Goal: Information Seeking & Learning: Learn about a topic

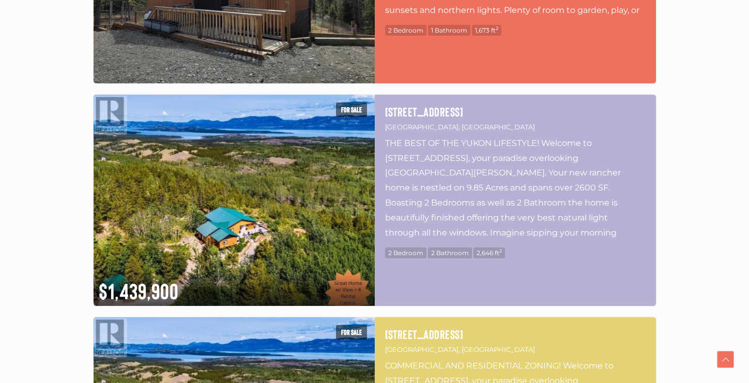
scroll to position [1859, 0]
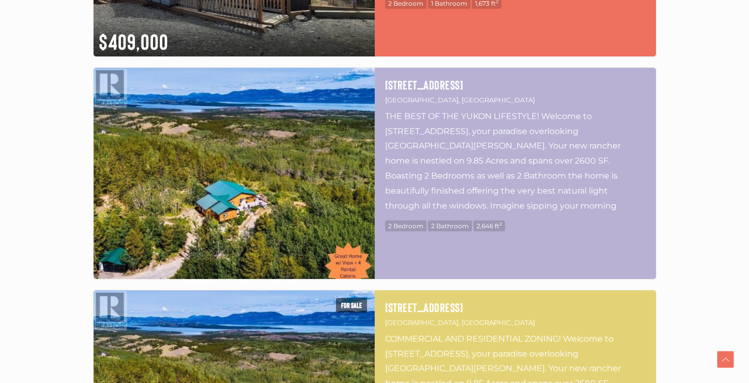
click at [164, 193] on img at bounding box center [234, 173] width 281 height 211
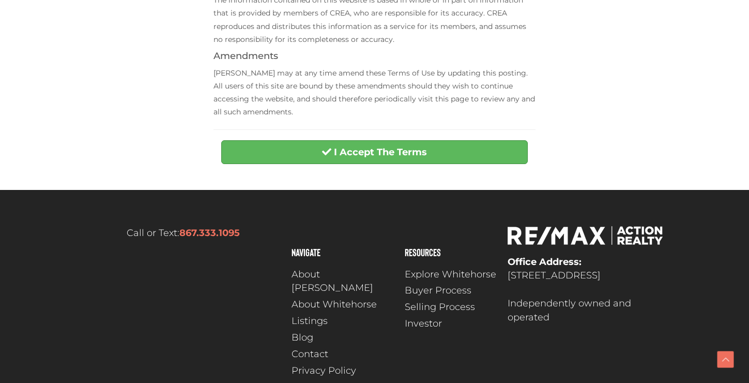
scroll to position [470, 0]
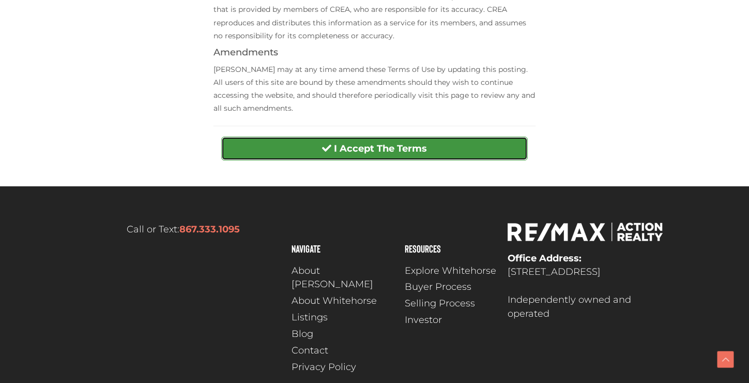
click at [252, 150] on button "I Accept The Terms" at bounding box center [374, 149] width 307 height 24
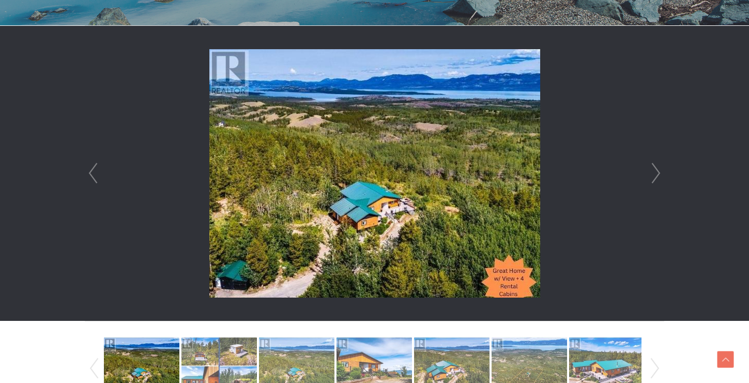
scroll to position [274, 0]
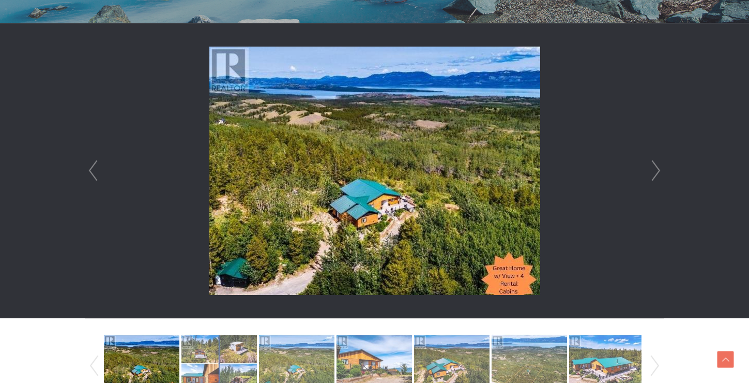
click at [655, 177] on link "Next" at bounding box center [657, 170] width 16 height 295
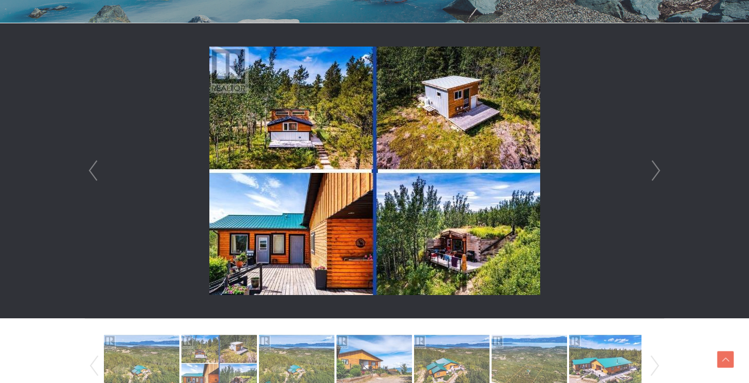
click at [655, 177] on link "Next" at bounding box center [657, 170] width 16 height 295
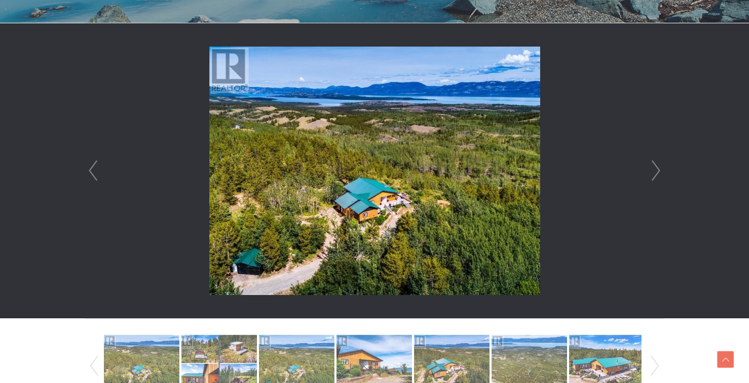
click at [655, 177] on link "Next" at bounding box center [657, 170] width 16 height 295
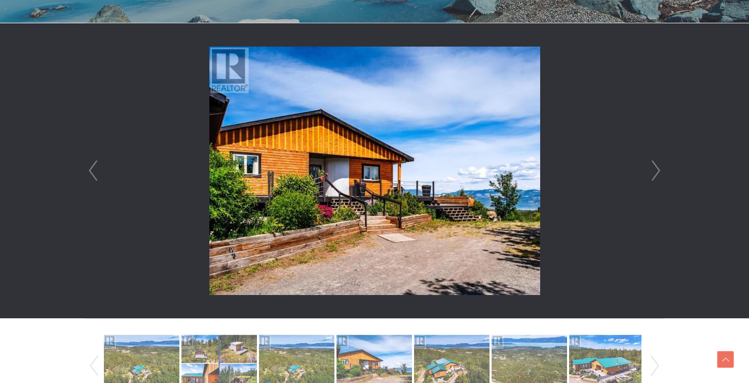
click at [655, 177] on link "Next" at bounding box center [657, 170] width 16 height 295
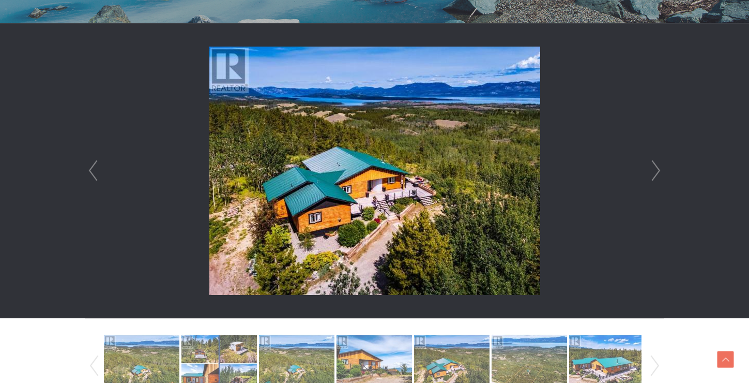
click at [655, 178] on link "Next" at bounding box center [657, 170] width 16 height 295
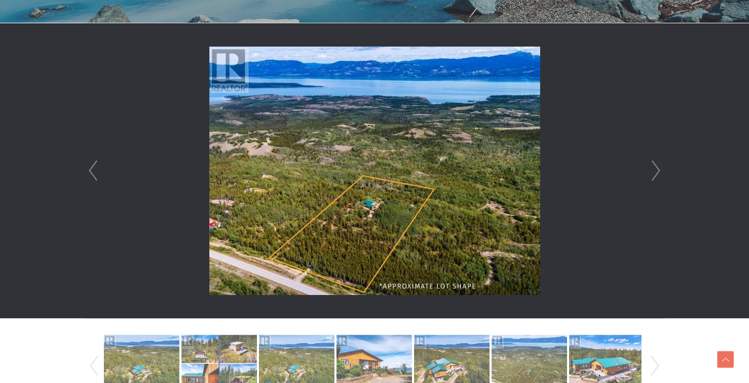
click at [655, 178] on link "Next" at bounding box center [657, 170] width 16 height 295
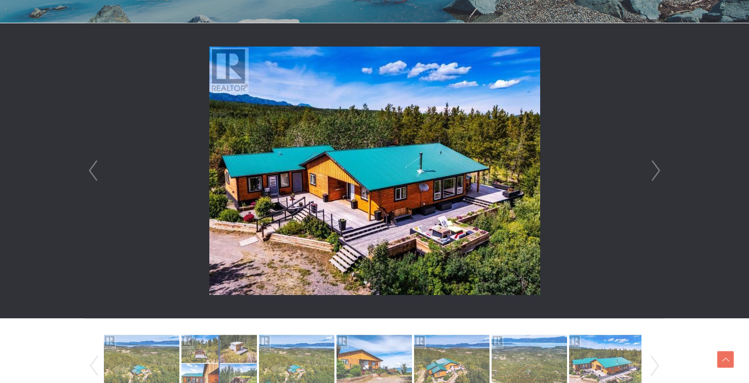
click at [655, 178] on link "Next" at bounding box center [657, 170] width 16 height 295
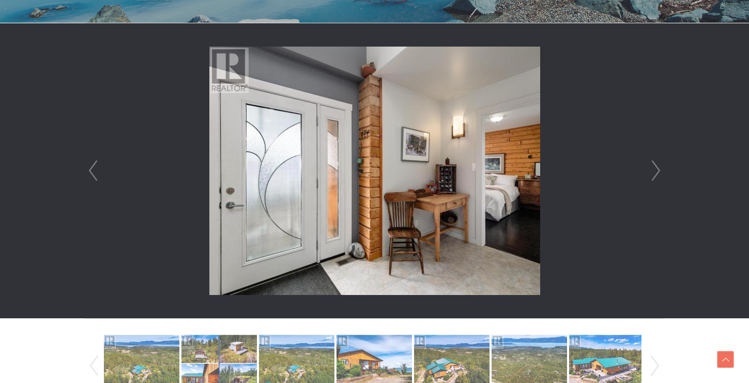
click at [655, 178] on link "Next" at bounding box center [657, 170] width 16 height 295
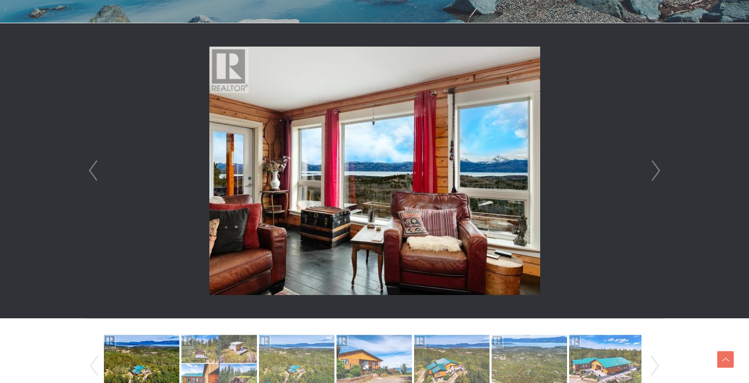
click at [655, 178] on link "Next" at bounding box center [657, 170] width 16 height 295
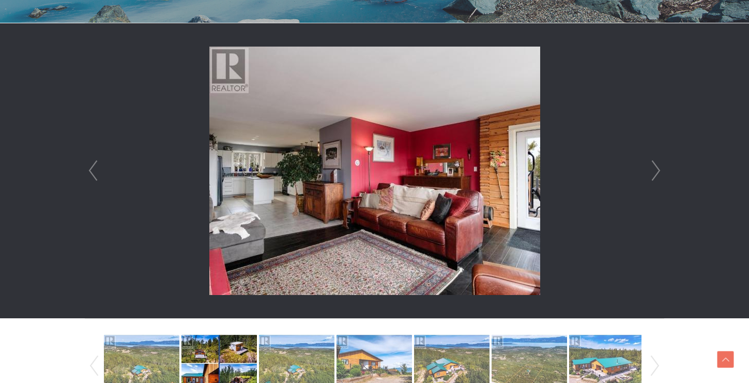
click at [655, 178] on link "Next" at bounding box center [657, 170] width 16 height 295
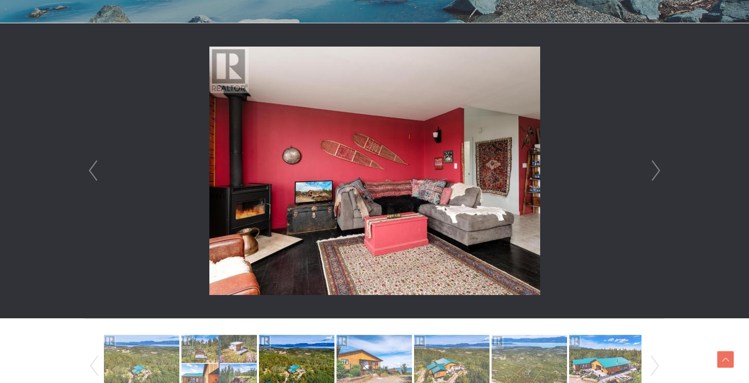
click at [655, 178] on link "Next" at bounding box center [657, 170] width 16 height 295
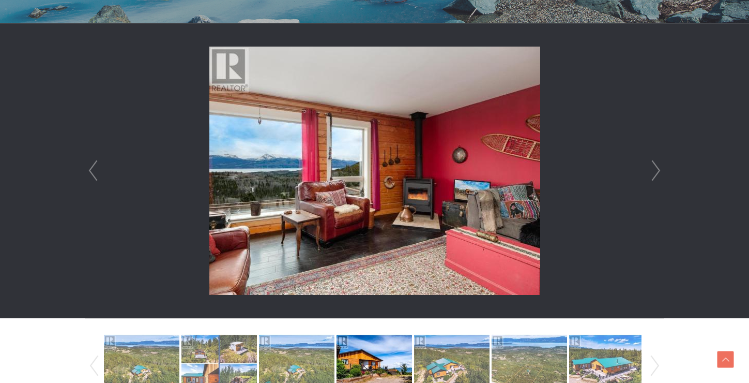
click at [655, 178] on link "Next" at bounding box center [657, 170] width 16 height 295
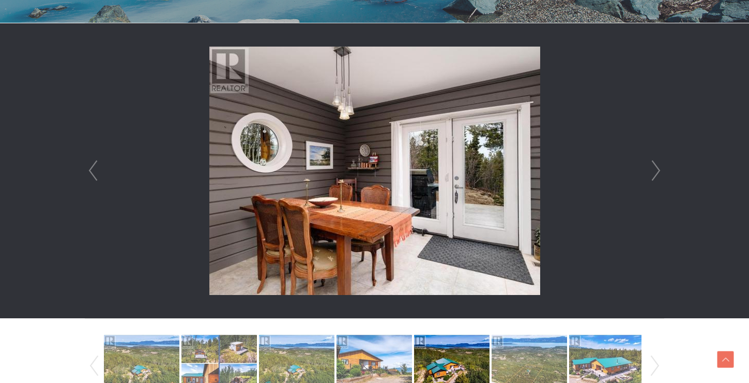
click at [655, 178] on link "Next" at bounding box center [657, 170] width 16 height 295
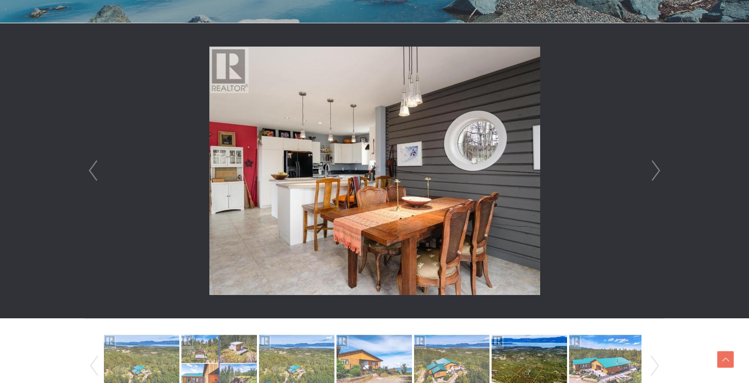
click at [655, 178] on link "Next" at bounding box center [657, 170] width 16 height 295
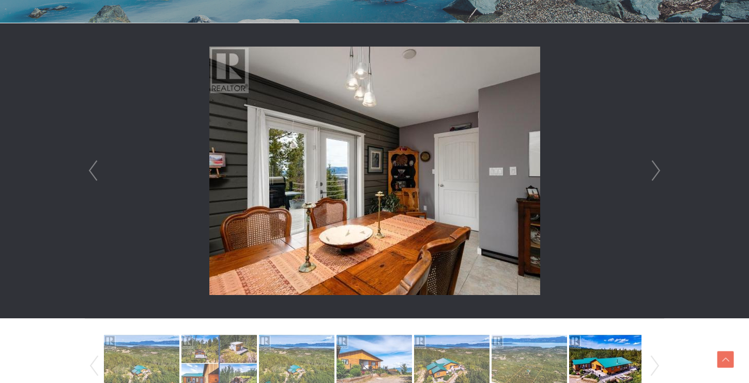
click at [655, 178] on link "Next" at bounding box center [657, 170] width 16 height 295
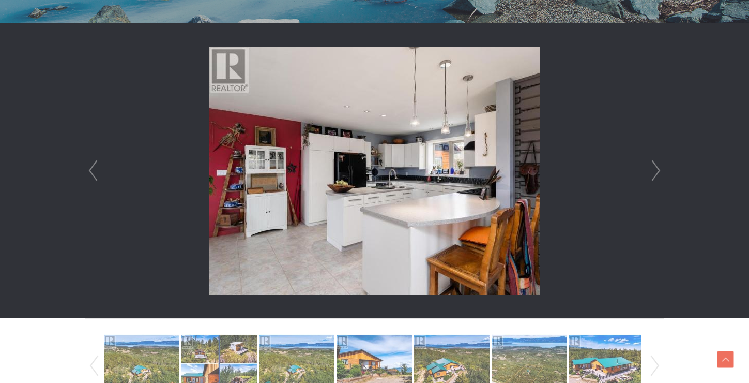
click at [655, 178] on link "Next" at bounding box center [657, 170] width 16 height 295
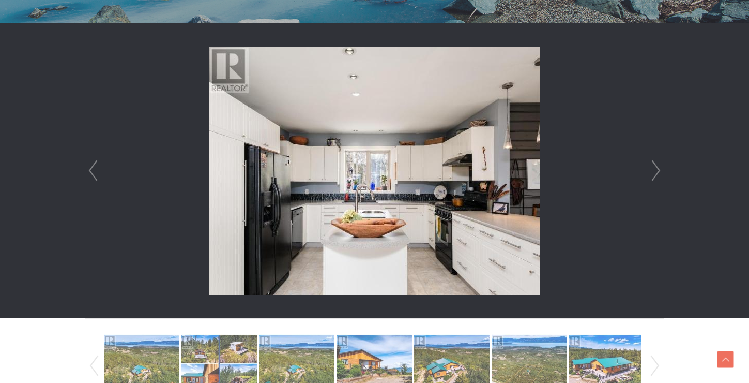
click at [655, 178] on link "Next" at bounding box center [657, 170] width 16 height 295
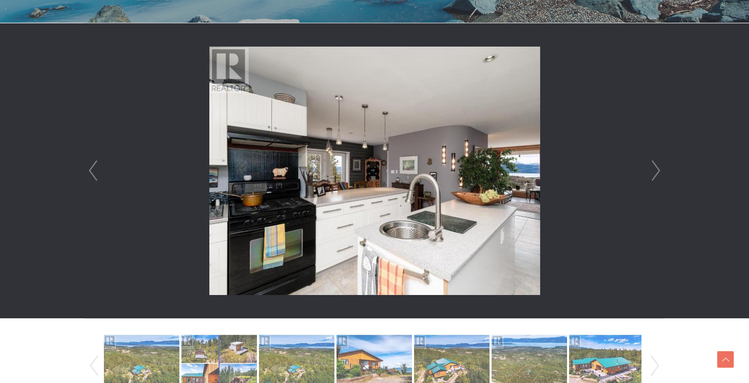
click at [655, 179] on link "Next" at bounding box center [657, 170] width 16 height 295
